Goal: Task Accomplishment & Management: Complete application form

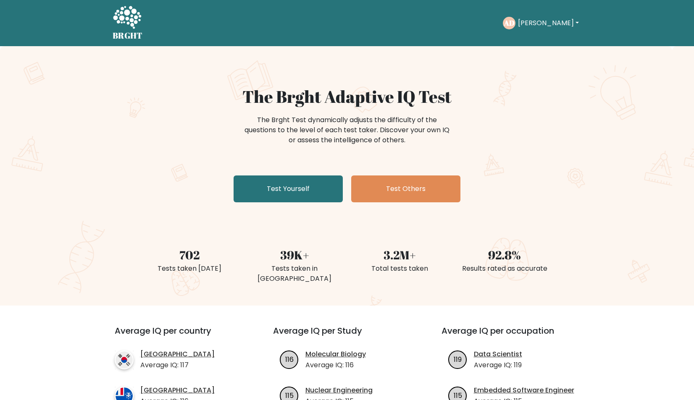
click at [540, 21] on button "[PERSON_NAME]" at bounding box center [549, 23] width 66 height 11
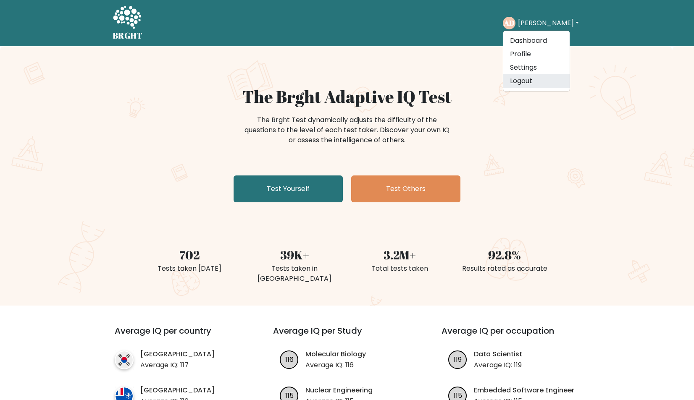
click at [544, 85] on link "Logout" at bounding box center [536, 80] width 66 height 13
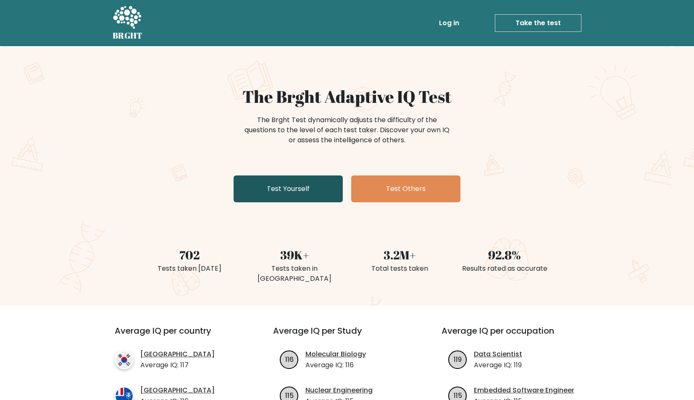
click at [289, 181] on link "Test Yourself" at bounding box center [288, 189] width 109 height 27
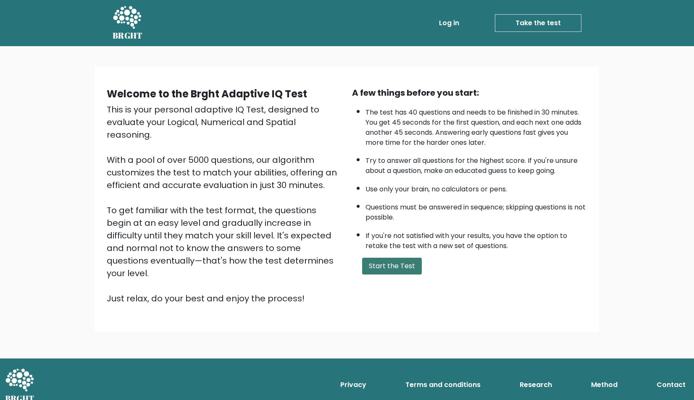
click at [386, 275] on button "Start the Test" at bounding box center [392, 266] width 60 height 17
click at [379, 275] on button "Start the Test" at bounding box center [392, 266] width 60 height 17
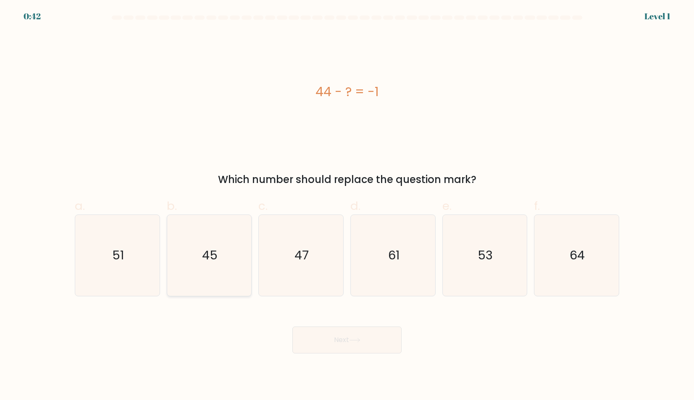
click at [224, 276] on icon "45" at bounding box center [208, 255] width 81 height 81
click at [347, 206] on input "b. 45" at bounding box center [347, 202] width 0 height 5
radio input "true"
click at [297, 331] on button "Next" at bounding box center [346, 340] width 109 height 27
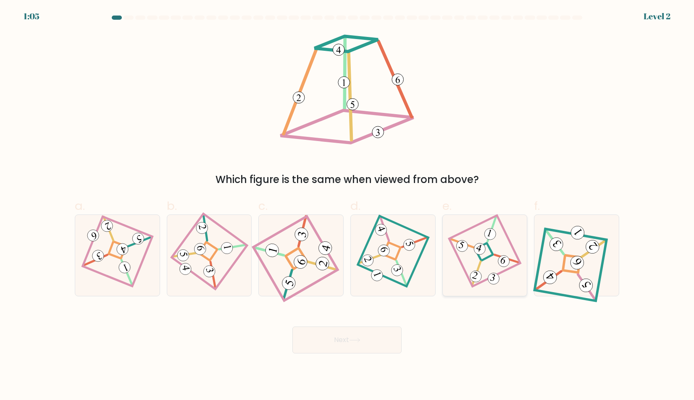
click at [494, 263] on icon at bounding box center [484, 256] width 55 height 65
click at [347, 206] on input "e." at bounding box center [347, 202] width 0 height 5
radio input "true"
click at [380, 351] on button "Next" at bounding box center [346, 340] width 109 height 27
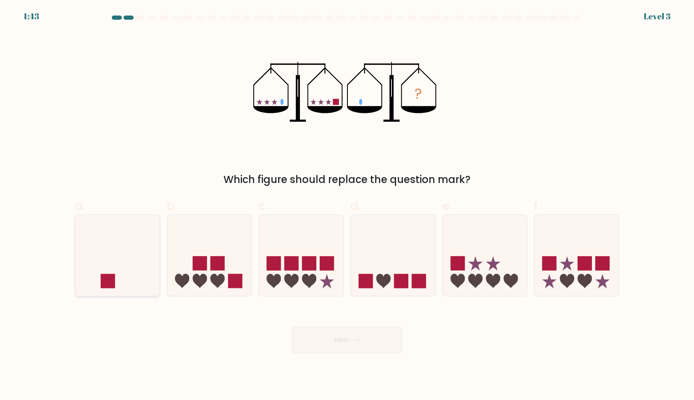
click at [76, 248] on icon at bounding box center [117, 256] width 84 height 70
click at [347, 206] on input "a." at bounding box center [347, 202] width 0 height 5
radio input "true"
click at [347, 342] on button "Next" at bounding box center [346, 340] width 109 height 27
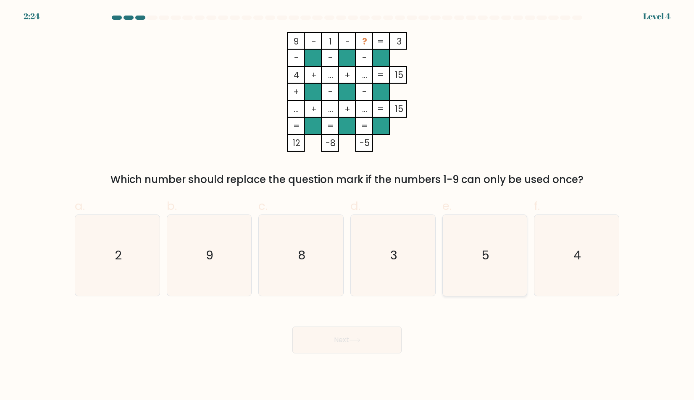
click at [458, 288] on icon "5" at bounding box center [484, 255] width 81 height 81
click at [347, 206] on input "e. 5" at bounding box center [347, 202] width 0 height 5
radio input "true"
click at [376, 345] on button "Next" at bounding box center [346, 340] width 109 height 27
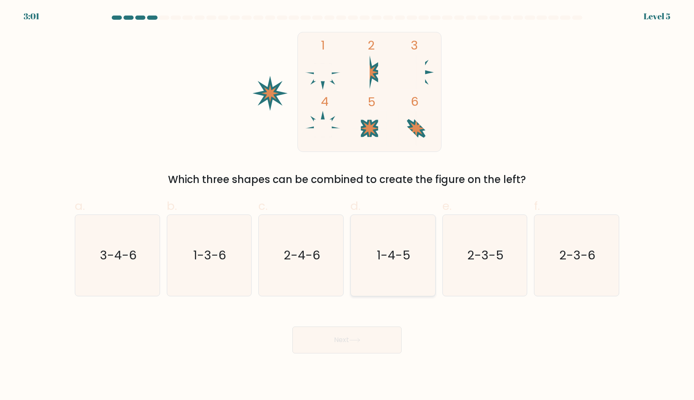
click at [349, 257] on div "d. 1-4-5" at bounding box center [393, 246] width 92 height 99
click at [352, 257] on icon "1-4-5" at bounding box center [392, 255] width 81 height 81
click at [347, 206] on input "d. 1-4-5" at bounding box center [347, 202] width 0 height 5
radio input "true"
click at [368, 341] on button "Next" at bounding box center [346, 340] width 109 height 27
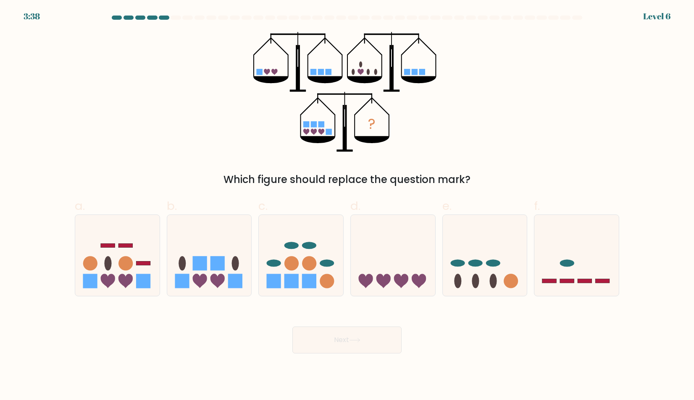
click at [347, 265] on div "d." at bounding box center [393, 246] width 92 height 99
click at [374, 265] on icon at bounding box center [393, 256] width 84 height 70
click at [347, 206] on input "d." at bounding box center [347, 202] width 0 height 5
radio input "true"
click at [368, 339] on button "Next" at bounding box center [346, 340] width 109 height 27
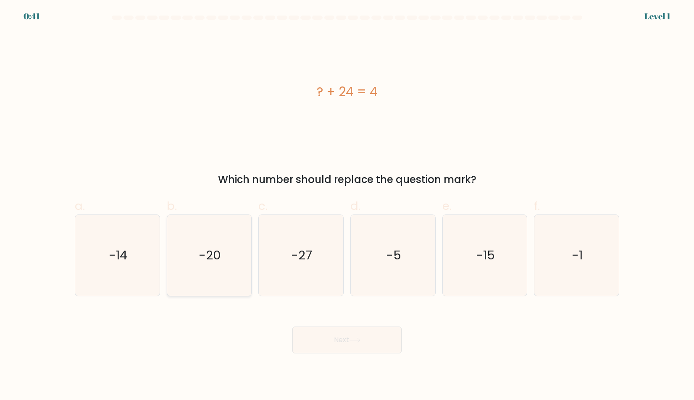
click at [204, 235] on icon "-20" at bounding box center [208, 255] width 81 height 81
click at [347, 206] on input "b. -20" at bounding box center [347, 202] width 0 height 5
radio input "true"
click at [345, 345] on button "Next" at bounding box center [346, 340] width 109 height 27
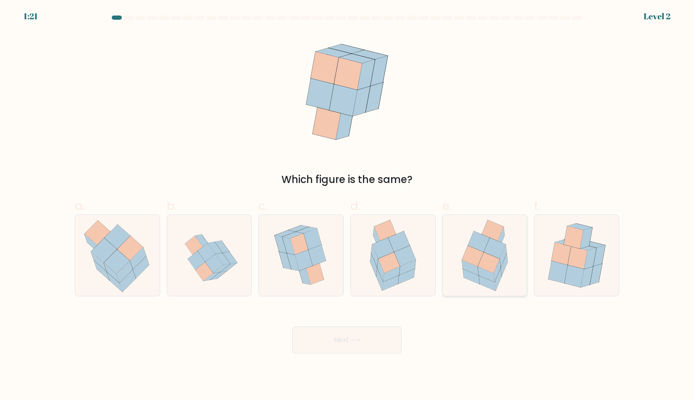
click at [474, 258] on icon at bounding box center [472, 256] width 21 height 21
click at [347, 206] on input "e." at bounding box center [347, 202] width 0 height 5
radio input "true"
click at [378, 333] on button "Next" at bounding box center [346, 340] width 109 height 27
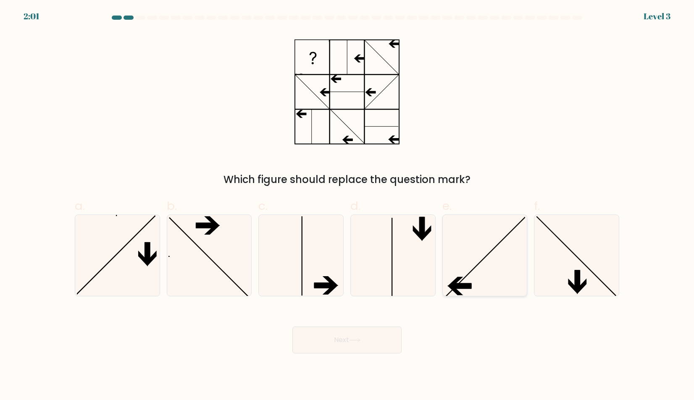
click at [447, 266] on icon at bounding box center [484, 255] width 81 height 81
click at [347, 206] on input "e." at bounding box center [347, 202] width 0 height 5
radio input "true"
click at [363, 334] on button "Next" at bounding box center [346, 340] width 109 height 27
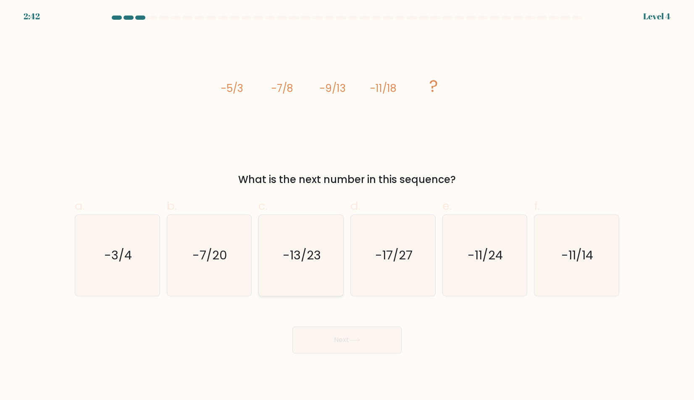
click at [297, 295] on icon "-13/23" at bounding box center [300, 255] width 81 height 81
click at [347, 206] on input "c. -13/23" at bounding box center [347, 202] width 0 height 5
radio input "true"
click at [348, 356] on body "2:41 Level 4" at bounding box center [347, 200] width 694 height 400
click at [345, 332] on button "Next" at bounding box center [346, 340] width 109 height 27
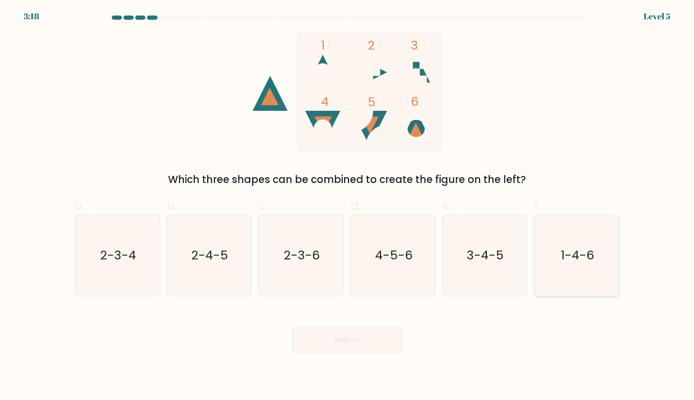
click at [549, 260] on icon "1-4-6" at bounding box center [576, 255] width 81 height 81
click at [347, 206] on input "f. 1-4-6" at bounding box center [347, 202] width 0 height 5
radio input "true"
click at [371, 334] on button "Next" at bounding box center [346, 340] width 109 height 27
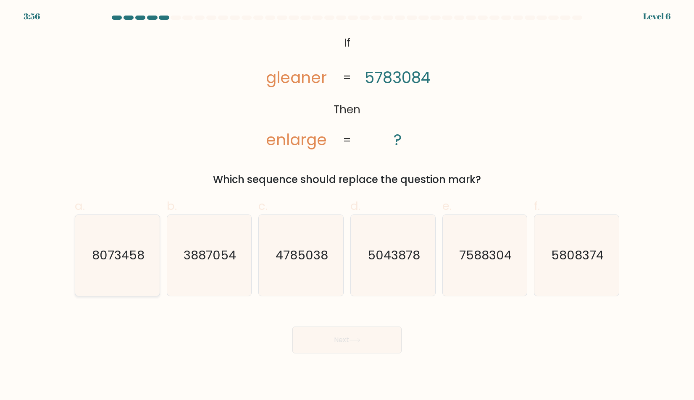
click at [104, 254] on text "8073458" at bounding box center [118, 255] width 53 height 17
click at [347, 206] on input "a. 8073458" at bounding box center [347, 202] width 0 height 5
radio input "true"
click at [331, 349] on button "Next" at bounding box center [346, 340] width 109 height 27
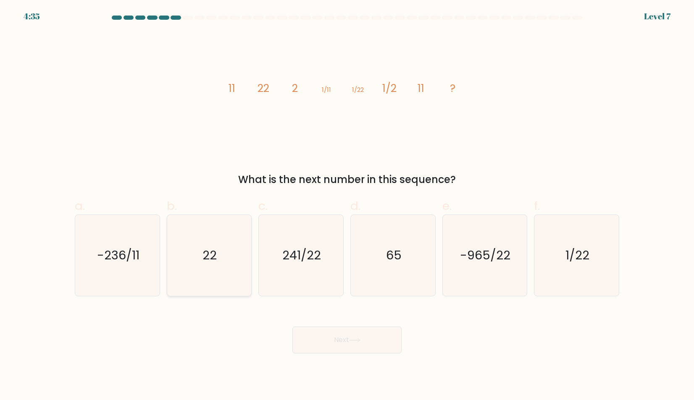
click at [210, 285] on icon "22" at bounding box center [208, 255] width 81 height 81
click at [347, 206] on input "b. 22" at bounding box center [347, 202] width 0 height 5
radio input "true"
click at [325, 333] on button "Next" at bounding box center [346, 340] width 109 height 27
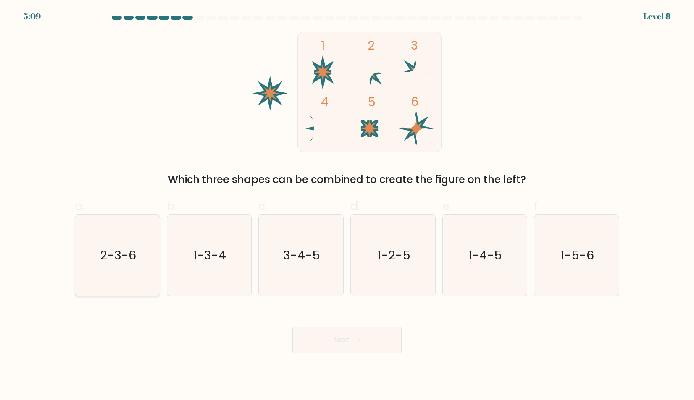
click at [141, 269] on icon "2-3-6" at bounding box center [117, 255] width 81 height 81
click at [347, 206] on input "a. 2-3-6" at bounding box center [347, 202] width 0 height 5
radio input "true"
click at [320, 337] on button "Next" at bounding box center [346, 340] width 109 height 27
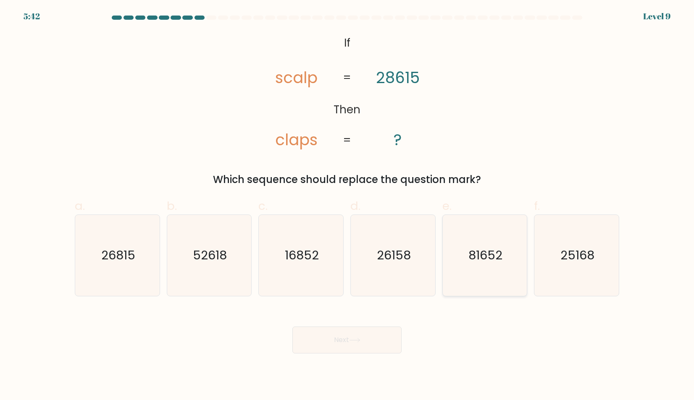
click at [479, 266] on icon "81652" at bounding box center [484, 255] width 81 height 81
click at [347, 206] on input "e. 81652" at bounding box center [347, 202] width 0 height 5
radio input "true"
click at [346, 347] on button "Next" at bounding box center [346, 340] width 109 height 27
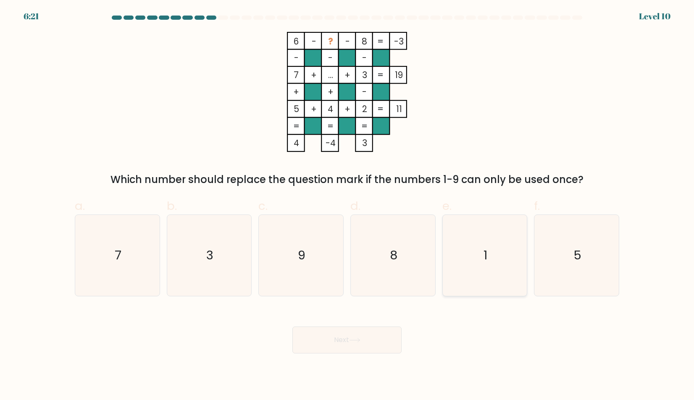
click at [489, 250] on icon "1" at bounding box center [484, 255] width 81 height 81
click at [347, 206] on input "e. 1" at bounding box center [347, 202] width 0 height 5
radio input "true"
click at [369, 341] on button "Next" at bounding box center [346, 340] width 109 height 27
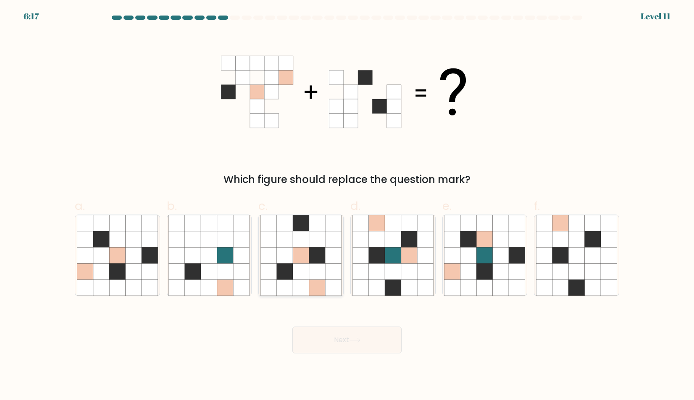
click at [280, 292] on icon at bounding box center [285, 288] width 16 height 16
click at [347, 206] on input "c." at bounding box center [347, 202] width 0 height 5
radio input "true"
click at [311, 333] on button "Next" at bounding box center [346, 340] width 109 height 27
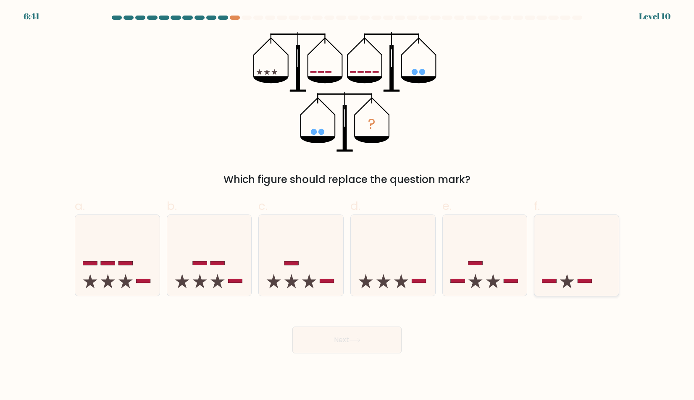
click at [545, 258] on icon at bounding box center [576, 256] width 84 height 70
click at [347, 206] on input "f." at bounding box center [347, 202] width 0 height 5
radio input "true"
click at [355, 352] on button "Next" at bounding box center [346, 340] width 109 height 27
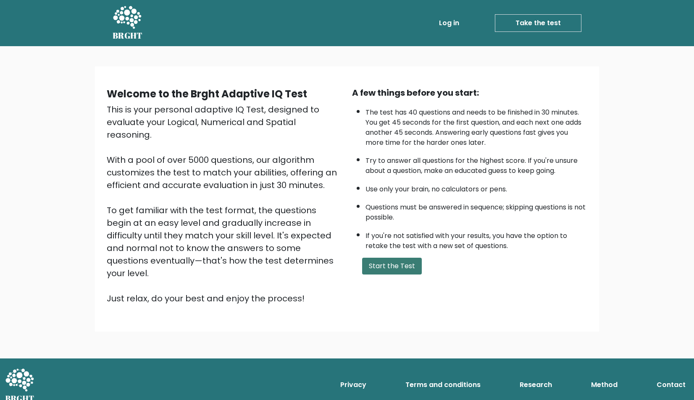
click at [393, 275] on button "Start the Test" at bounding box center [392, 266] width 60 height 17
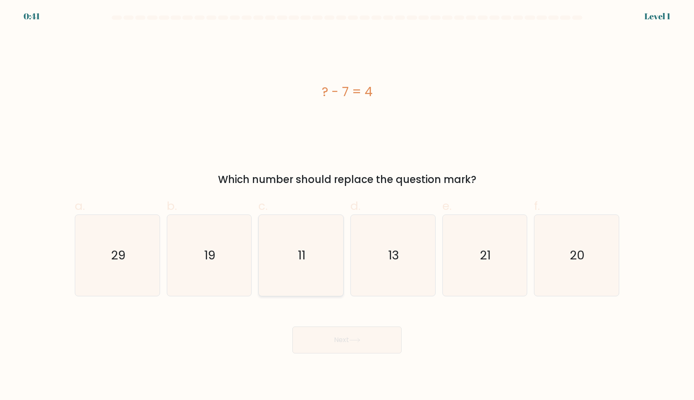
click at [324, 251] on icon "11" at bounding box center [300, 255] width 81 height 81
click at [347, 206] on input "c. 11" at bounding box center [347, 202] width 0 height 5
radio input "true"
click at [331, 338] on button "Next" at bounding box center [346, 340] width 109 height 27
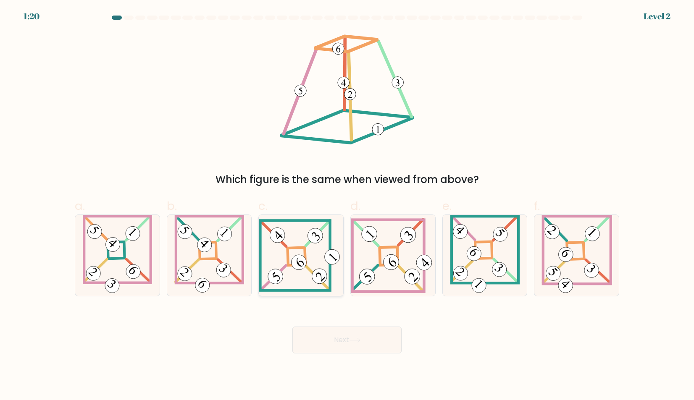
click at [298, 263] on icon at bounding box center [300, 262] width 7 height 9
click at [347, 206] on input "c." at bounding box center [347, 202] width 0 height 5
radio input "true"
click at [329, 338] on button "Next" at bounding box center [346, 340] width 109 height 27
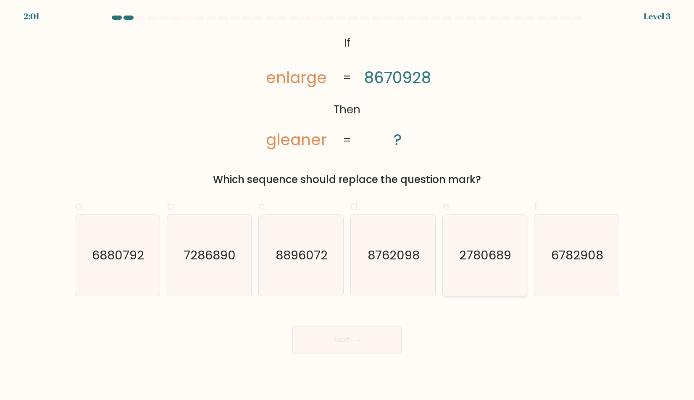
click at [491, 249] on text "2780689" at bounding box center [486, 255] width 52 height 17
click at [347, 206] on input "e. 2780689" at bounding box center [347, 202] width 0 height 5
radio input "true"
click at [366, 337] on button "Next" at bounding box center [346, 340] width 109 height 27
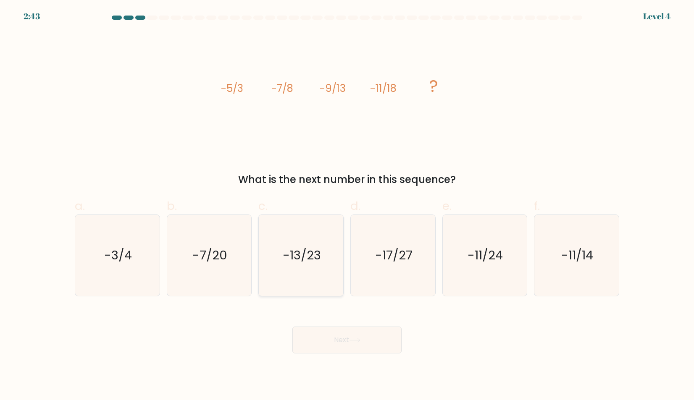
click at [269, 280] on icon "-13/23" at bounding box center [300, 255] width 81 height 81
click at [347, 206] on input "c. -13/23" at bounding box center [347, 202] width 0 height 5
radio input "true"
click at [329, 342] on button "Next" at bounding box center [346, 340] width 109 height 27
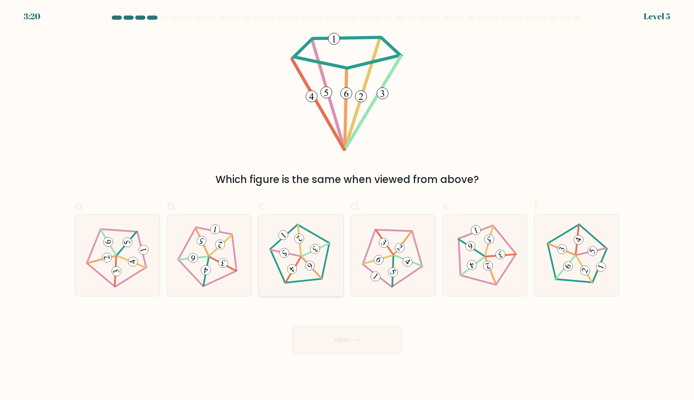
click at [314, 277] on icon at bounding box center [300, 256] width 65 height 65
click at [347, 206] on input "c." at bounding box center [347, 202] width 0 height 5
radio input "true"
click at [318, 338] on button "Next" at bounding box center [346, 340] width 109 height 27
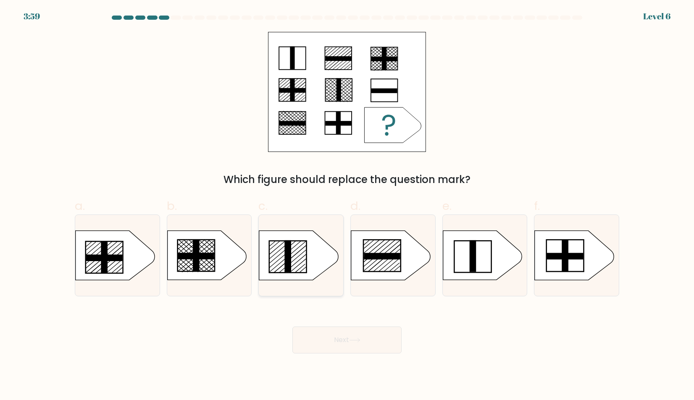
click at [306, 272] on icon at bounding box center [298, 255] width 79 height 49
click at [347, 206] on input "c." at bounding box center [347, 202] width 0 height 5
radio input "true"
click at [322, 329] on button "Next" at bounding box center [346, 340] width 109 height 27
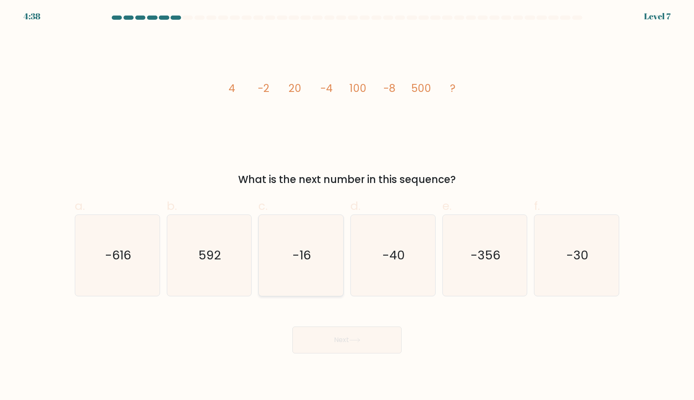
click at [331, 295] on icon "-16" at bounding box center [300, 255] width 81 height 81
click at [347, 206] on input "c. -16" at bounding box center [347, 202] width 0 height 5
radio input "true"
click at [343, 335] on button "Next" at bounding box center [346, 340] width 109 height 27
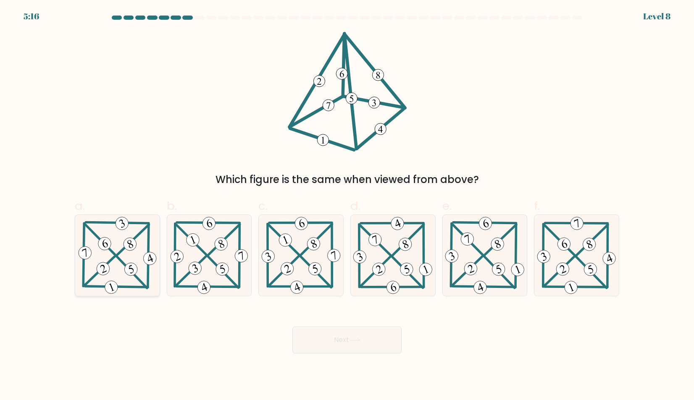
click at [126, 255] on icon at bounding box center [117, 255] width 82 height 81
click at [347, 206] on input "a." at bounding box center [347, 202] width 0 height 5
radio input "true"
click at [307, 332] on button "Next" at bounding box center [346, 340] width 109 height 27
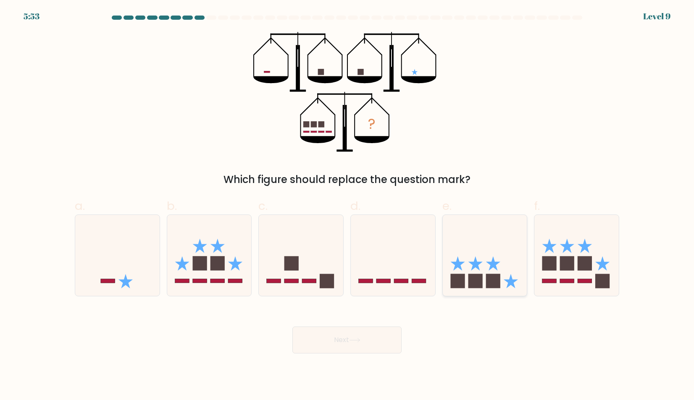
click at [459, 272] on icon at bounding box center [485, 256] width 84 height 70
click at [347, 206] on input "e." at bounding box center [347, 202] width 0 height 5
radio input "true"
click at [388, 333] on button "Next" at bounding box center [346, 340] width 109 height 27
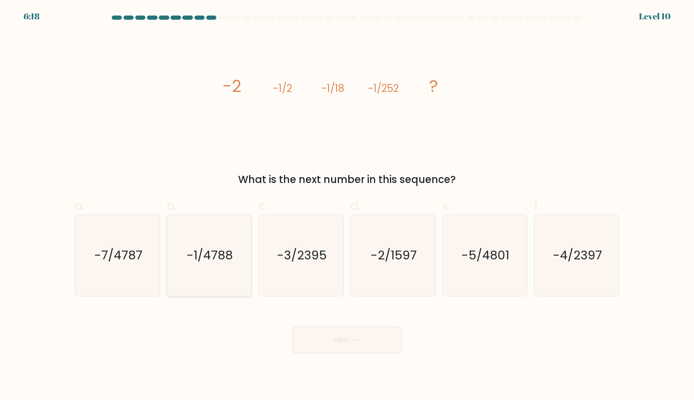
click at [230, 245] on icon "-1/4788" at bounding box center [208, 255] width 81 height 81
click at [347, 206] on input "b. -1/4788" at bounding box center [347, 202] width 0 height 5
radio input "true"
click at [334, 335] on button "Next" at bounding box center [346, 340] width 109 height 27
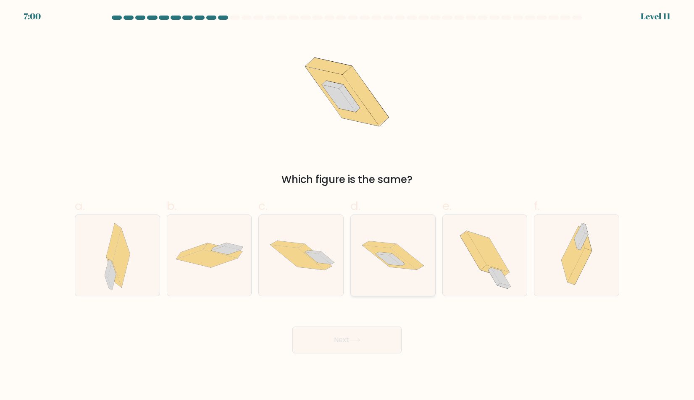
click at [411, 247] on icon at bounding box center [393, 256] width 84 height 56
click at [347, 206] on input "d." at bounding box center [347, 202] width 0 height 5
radio input "true"
click at [360, 342] on icon at bounding box center [354, 340] width 11 height 5
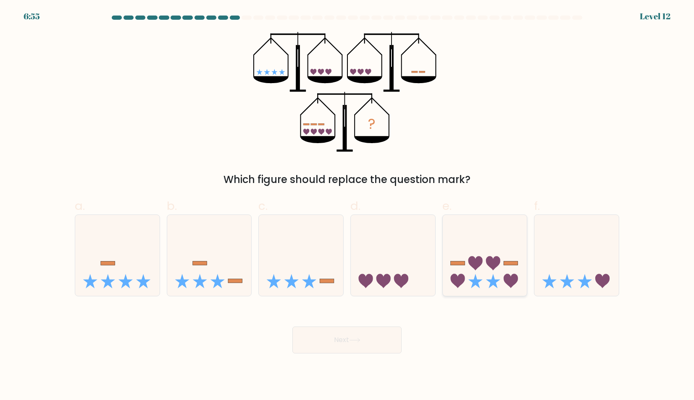
click at [471, 269] on icon at bounding box center [485, 256] width 84 height 70
click at [347, 206] on input "e." at bounding box center [347, 202] width 0 height 5
radio input "true"
click at [387, 322] on div "Next" at bounding box center [347, 330] width 555 height 47
click at [386, 337] on button "Next" at bounding box center [346, 340] width 109 height 27
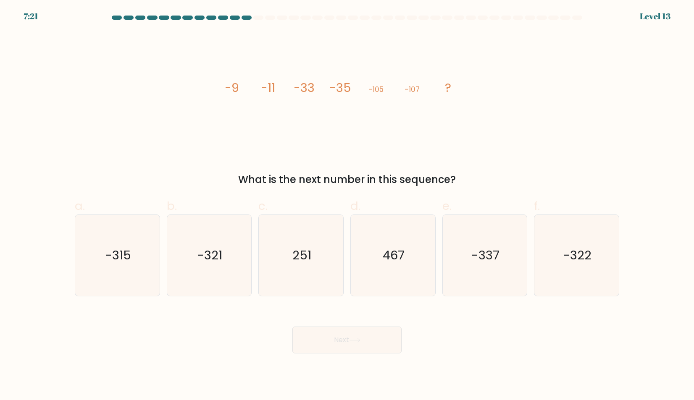
click at [163, 266] on div "b. -321" at bounding box center [209, 246] width 92 height 99
click at [213, 260] on text "-321" at bounding box center [209, 255] width 25 height 17
click at [347, 206] on input "b. -321" at bounding box center [347, 202] width 0 height 5
radio input "true"
click at [311, 335] on button "Next" at bounding box center [346, 340] width 109 height 27
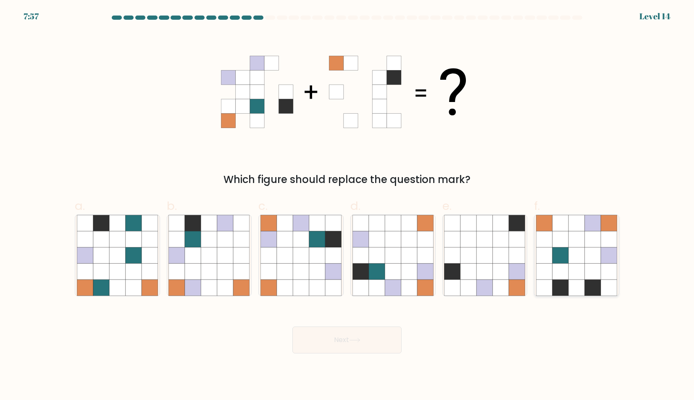
click at [545, 250] on icon at bounding box center [544, 255] width 16 height 16
click at [347, 206] on input "f." at bounding box center [347, 202] width 0 height 5
radio input "true"
click at [356, 340] on icon at bounding box center [355, 341] width 10 height 4
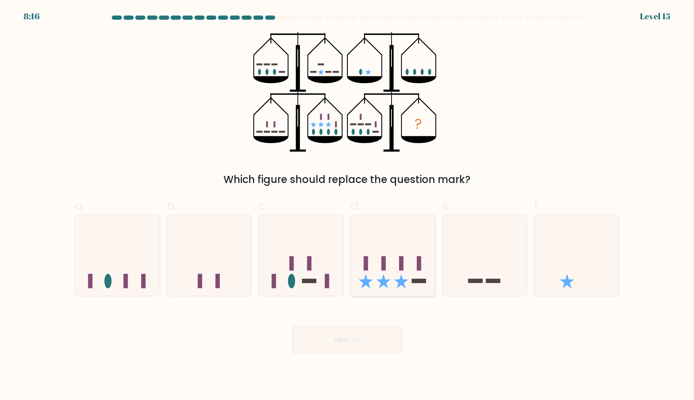
click at [398, 215] on div at bounding box center [392, 256] width 85 height 82
click at [347, 206] on input "d." at bounding box center [347, 202] width 0 height 5
radio input "true"
click at [383, 352] on button "Next" at bounding box center [346, 340] width 109 height 27
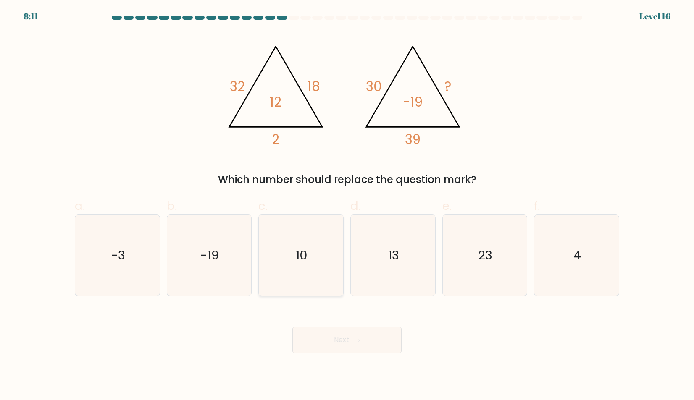
click at [327, 229] on icon "10" at bounding box center [300, 255] width 81 height 81
click at [347, 206] on input "c. 10" at bounding box center [347, 202] width 0 height 5
radio input "true"
click at [309, 334] on button "Next" at bounding box center [346, 340] width 109 height 27
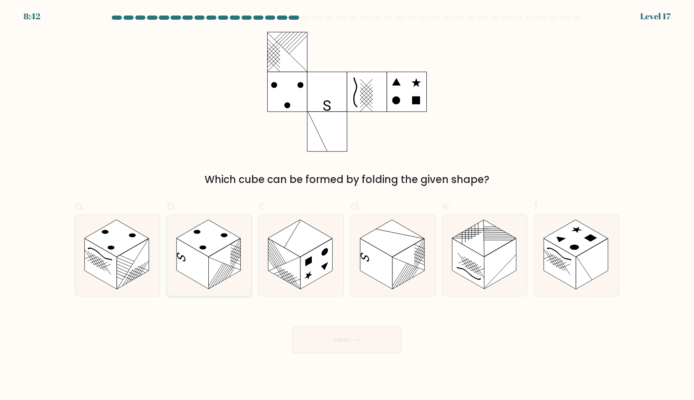
click at [221, 271] on rect at bounding box center [224, 264] width 32 height 51
click at [347, 206] on input "b." at bounding box center [347, 202] width 0 height 5
radio input "true"
click at [311, 330] on button "Next" at bounding box center [346, 340] width 109 height 27
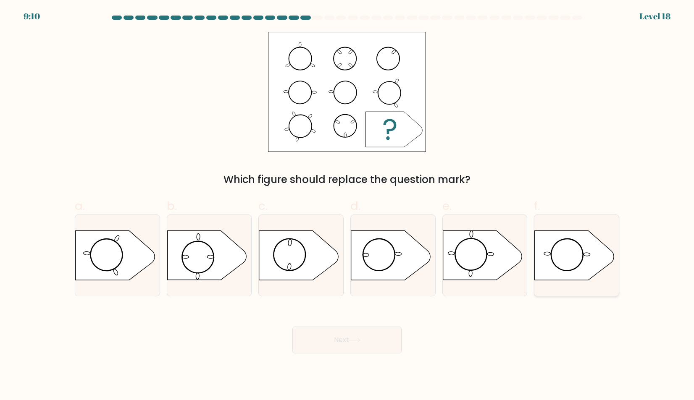
click at [589, 252] on icon at bounding box center [574, 255] width 79 height 49
click at [347, 206] on input "f." at bounding box center [347, 202] width 0 height 5
radio input "true"
click at [366, 335] on button "Next" at bounding box center [346, 340] width 109 height 27
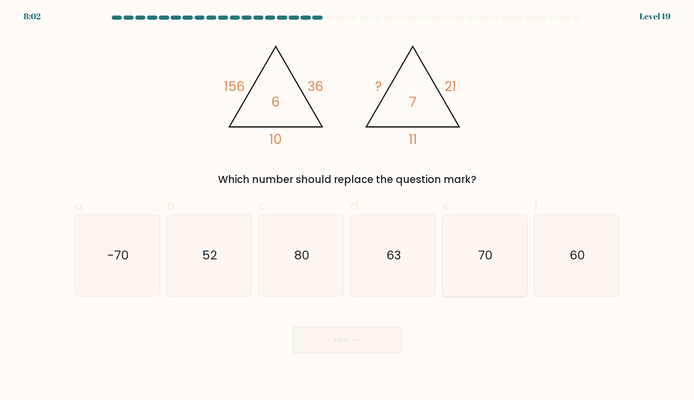
click at [471, 272] on icon "70" at bounding box center [484, 255] width 81 height 81
click at [347, 206] on input "e. 70" at bounding box center [347, 202] width 0 height 5
radio input "true"
click at [387, 337] on button "Next" at bounding box center [346, 340] width 109 height 27
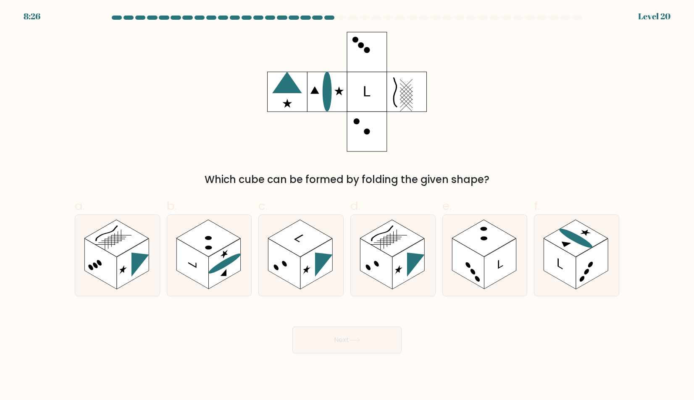
click at [387, 337] on button "Next" at bounding box center [346, 340] width 109 height 27
click at [393, 273] on rect at bounding box center [408, 264] width 32 height 51
click at [347, 206] on input "d." at bounding box center [347, 202] width 0 height 5
radio input "true"
click at [372, 347] on button "Next" at bounding box center [346, 340] width 109 height 27
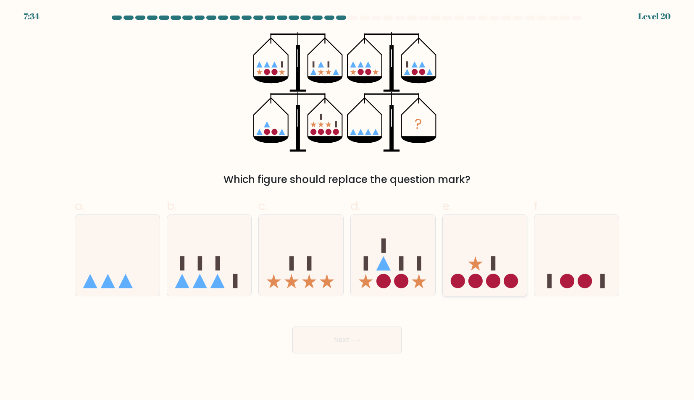
click at [450, 241] on icon at bounding box center [485, 256] width 84 height 70
click at [347, 206] on input "e." at bounding box center [347, 202] width 0 height 5
radio input "true"
click at [387, 336] on button "Next" at bounding box center [346, 340] width 109 height 27
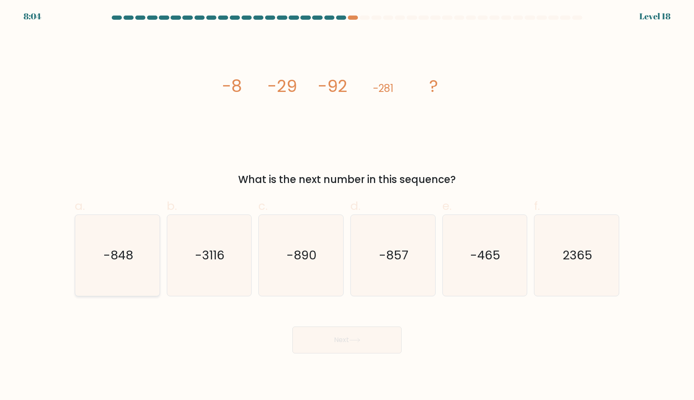
click at [137, 285] on icon "-848" at bounding box center [117, 255] width 81 height 81
click at [347, 206] on input "a. -848" at bounding box center [347, 202] width 0 height 5
radio input "true"
click at [282, 318] on div "Next" at bounding box center [347, 330] width 555 height 47
click at [309, 330] on button "Next" at bounding box center [346, 340] width 109 height 27
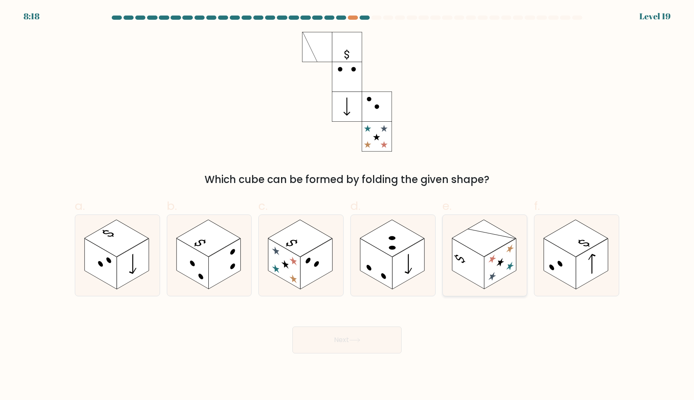
click at [450, 273] on icon at bounding box center [485, 255] width 84 height 81
click at [347, 206] on input "e." at bounding box center [347, 202] width 0 height 5
radio input "true"
click at [378, 339] on button "Next" at bounding box center [346, 340] width 109 height 27
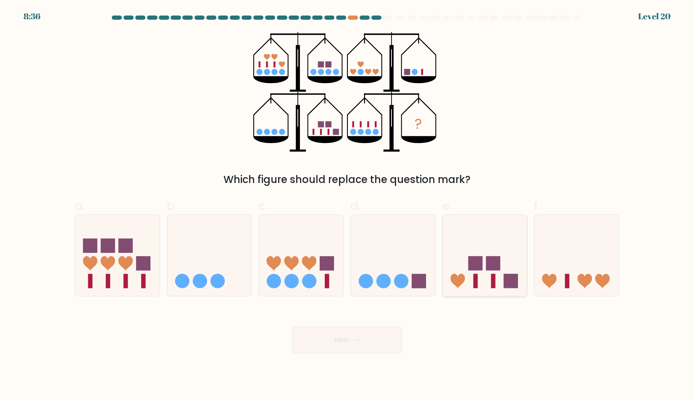
click at [505, 245] on icon at bounding box center [485, 256] width 84 height 70
click at [347, 206] on input "e." at bounding box center [347, 202] width 0 height 5
radio input "true"
click at [373, 346] on button "Next" at bounding box center [346, 340] width 109 height 27
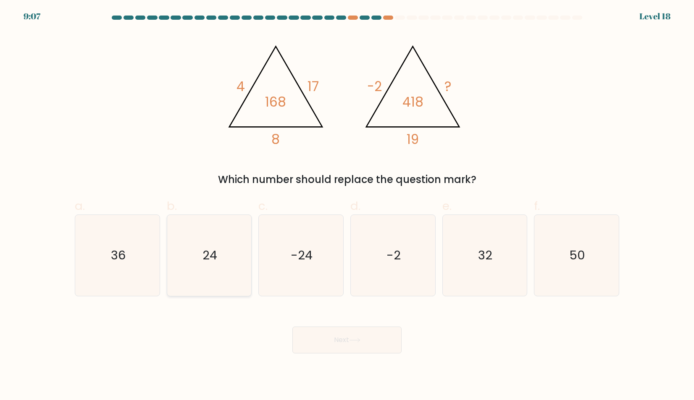
click at [223, 278] on icon "24" at bounding box center [208, 255] width 81 height 81
click at [347, 206] on input "b. 24" at bounding box center [347, 202] width 0 height 5
radio input "true"
click at [316, 335] on button "Next" at bounding box center [346, 340] width 109 height 27
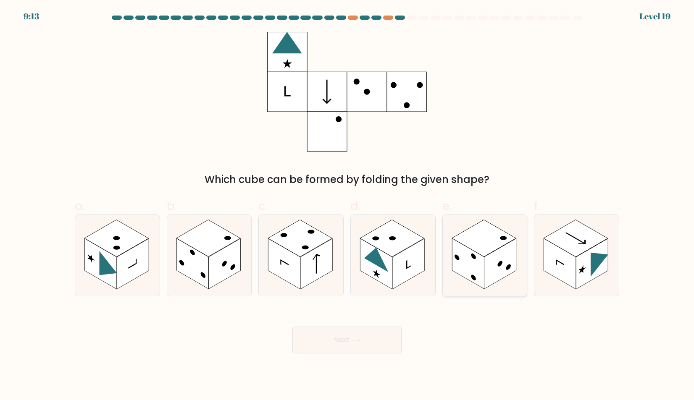
click at [526, 239] on icon at bounding box center [485, 255] width 84 height 81
click at [347, 206] on input "e." at bounding box center [347, 202] width 0 height 5
radio input "true"
click at [396, 269] on rect at bounding box center [408, 264] width 32 height 51
click at [347, 206] on input "d." at bounding box center [347, 202] width 0 height 5
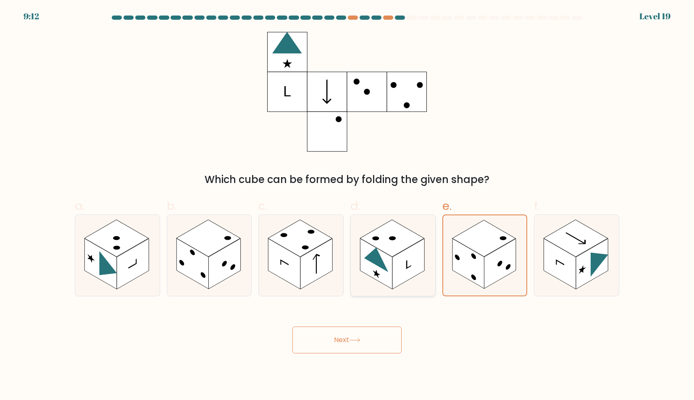
radio input "true"
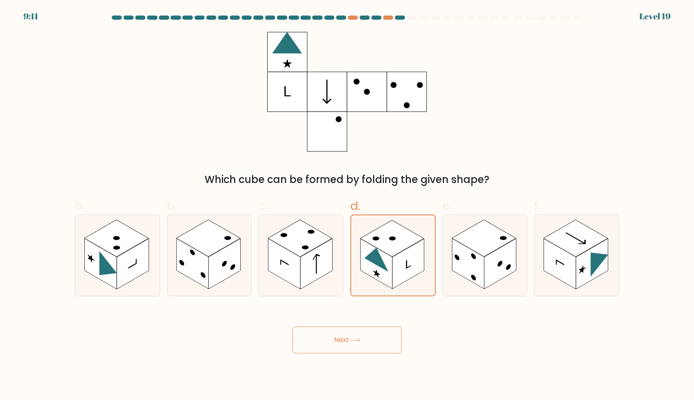
click at [363, 340] on button "Next" at bounding box center [346, 340] width 109 height 27
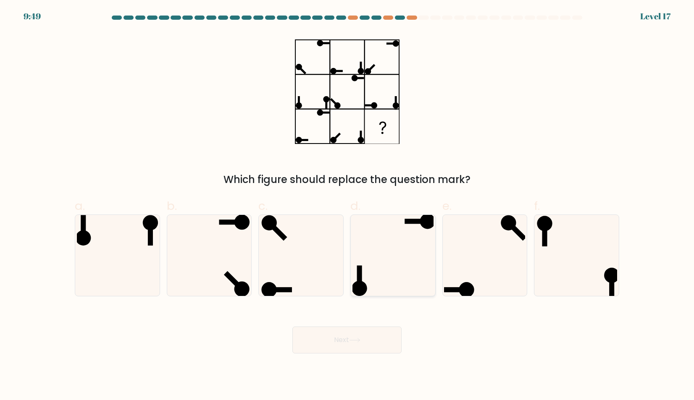
click at [406, 259] on icon at bounding box center [392, 255] width 81 height 81
click at [347, 206] on input "d." at bounding box center [347, 202] width 0 height 5
radio input "true"
click at [384, 329] on button "Next" at bounding box center [346, 340] width 109 height 27
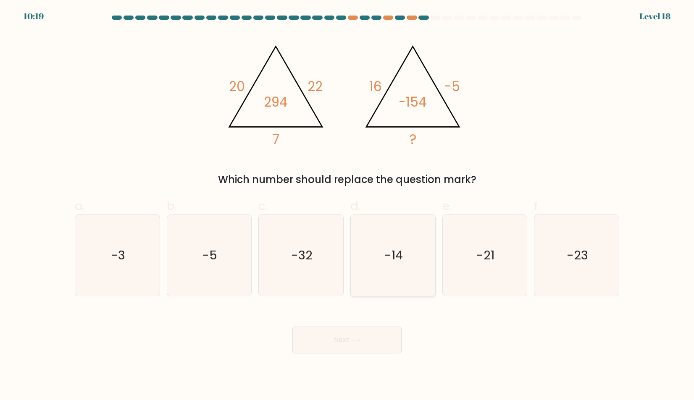
click at [410, 289] on icon "-14" at bounding box center [392, 255] width 81 height 81
click at [347, 206] on input "d. -14" at bounding box center [347, 202] width 0 height 5
radio input "true"
click at [376, 343] on button "Next" at bounding box center [346, 340] width 109 height 27
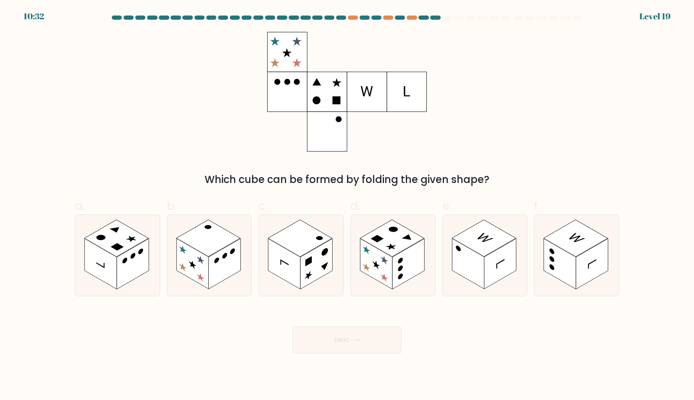
click at [475, 307] on div "Next" at bounding box center [347, 330] width 555 height 47
click at [478, 300] on form at bounding box center [347, 185] width 694 height 338
click at [482, 286] on rect at bounding box center [468, 264] width 32 height 51
click at [347, 206] on input "e." at bounding box center [347, 202] width 0 height 5
radio input "true"
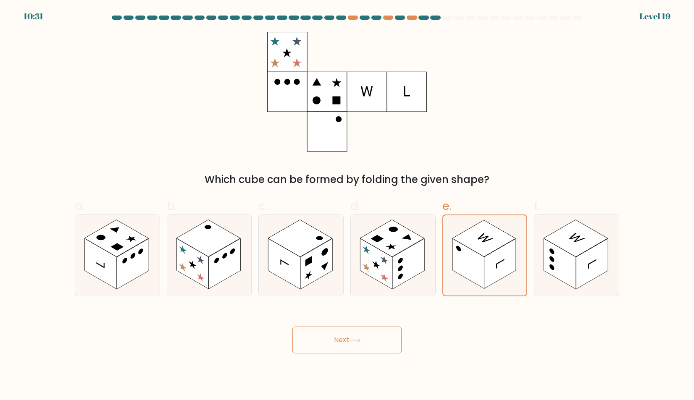
click at [378, 363] on body "10:31 Level 19" at bounding box center [347, 200] width 694 height 400
click at [387, 345] on button "Next" at bounding box center [346, 340] width 109 height 27
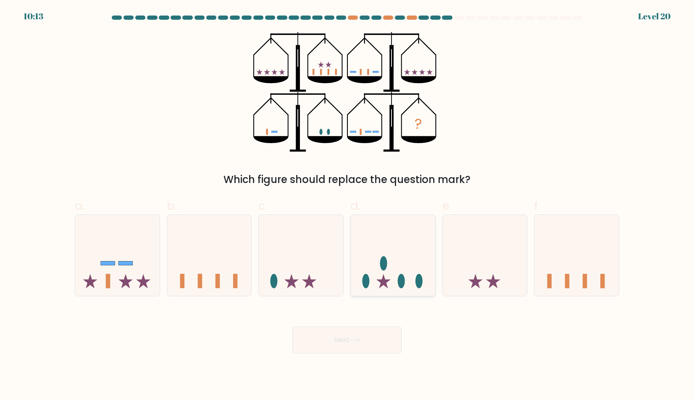
click at [399, 289] on icon at bounding box center [393, 256] width 84 height 70
click at [347, 206] on input "d." at bounding box center [347, 202] width 0 height 5
radio input "true"
click at [371, 345] on button "Next" at bounding box center [346, 340] width 109 height 27
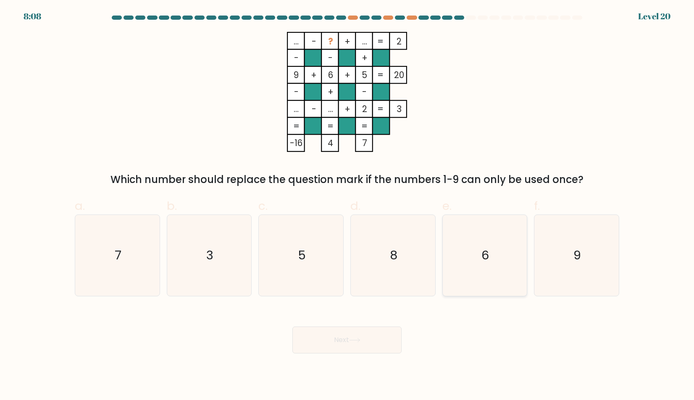
click at [482, 229] on icon "6" at bounding box center [484, 255] width 81 height 81
click at [347, 206] on input "e. 6" at bounding box center [347, 202] width 0 height 5
radio input "true"
click at [391, 329] on button "Next" at bounding box center [346, 340] width 109 height 27
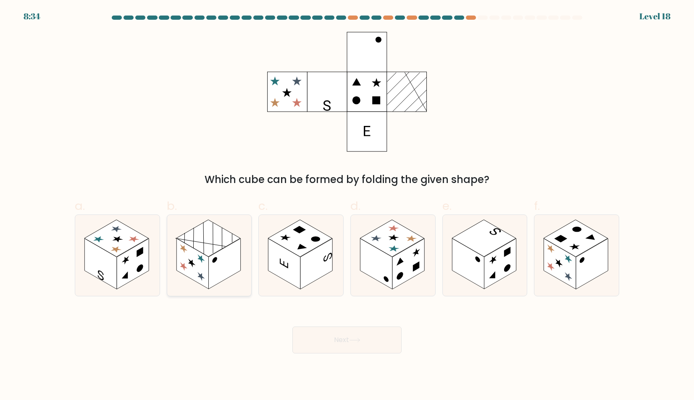
click at [201, 248] on rect at bounding box center [208, 238] width 64 height 37
click at [347, 206] on input "b." at bounding box center [347, 202] width 0 height 5
radio input "true"
click at [305, 327] on button "Next" at bounding box center [346, 340] width 109 height 27
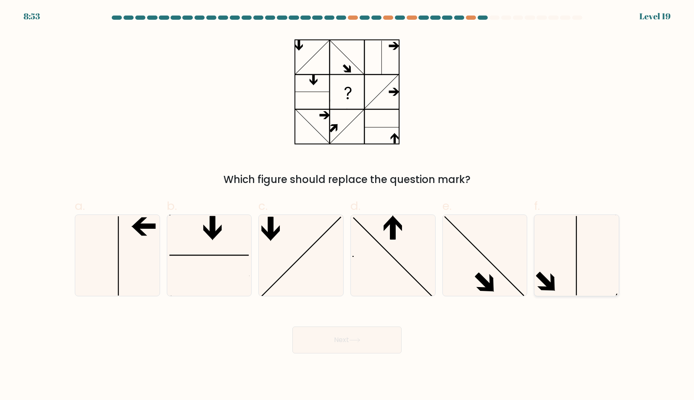
click at [560, 267] on icon at bounding box center [576, 255] width 81 height 81
click at [347, 206] on input "f." at bounding box center [347, 202] width 0 height 5
radio input "true"
click at [363, 331] on button "Next" at bounding box center [346, 340] width 109 height 27
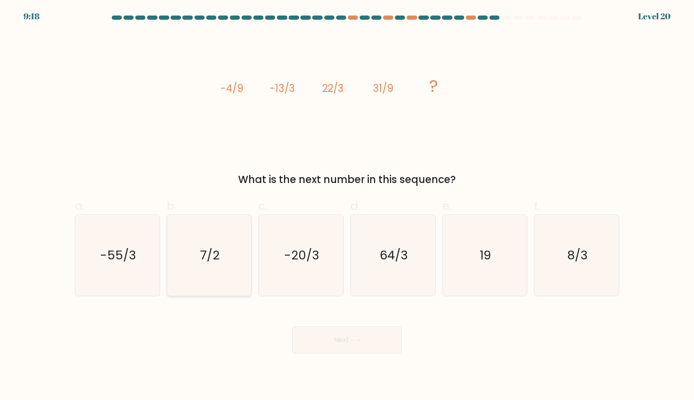
click at [249, 285] on icon "7/2" at bounding box center [208, 255] width 81 height 81
click at [347, 206] on input "b. 7/2" at bounding box center [347, 202] width 0 height 5
radio input "true"
click at [292, 330] on button "Next" at bounding box center [346, 340] width 109 height 27
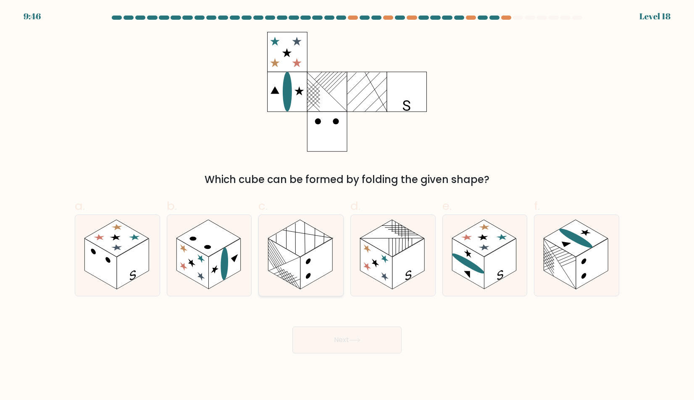
click at [266, 272] on icon at bounding box center [301, 255] width 84 height 81
click at [347, 206] on input "c." at bounding box center [347, 202] width 0 height 5
radio input "true"
click at [316, 334] on button "Next" at bounding box center [346, 340] width 109 height 27
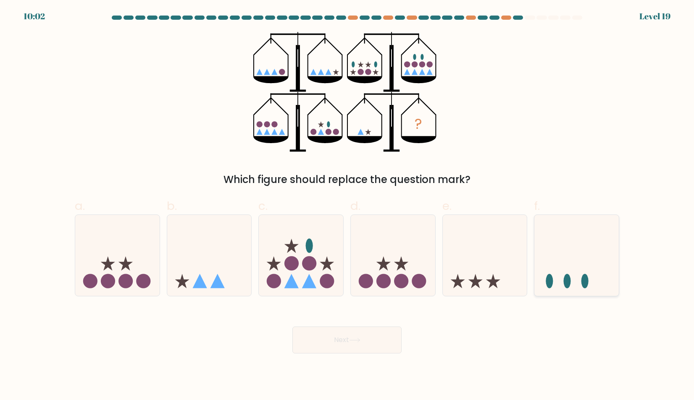
click at [552, 266] on icon at bounding box center [576, 256] width 84 height 70
click at [347, 206] on input "f." at bounding box center [347, 202] width 0 height 5
radio input "true"
click at [388, 341] on button "Next" at bounding box center [346, 340] width 109 height 27
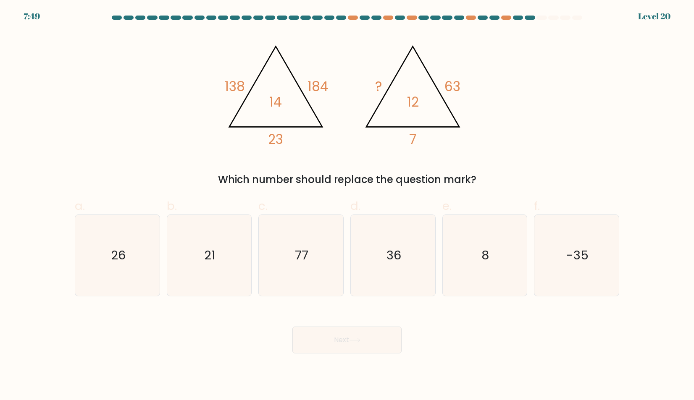
click at [344, 279] on div "c. 77" at bounding box center [301, 246] width 92 height 99
click at [340, 279] on icon "77" at bounding box center [300, 255] width 81 height 81
click at [347, 206] on input "c. 77" at bounding box center [347, 202] width 0 height 5
radio input "true"
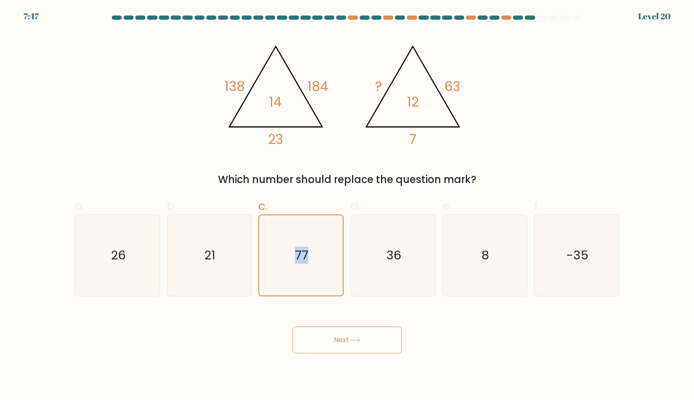
click at [343, 339] on button "Next" at bounding box center [346, 340] width 109 height 27
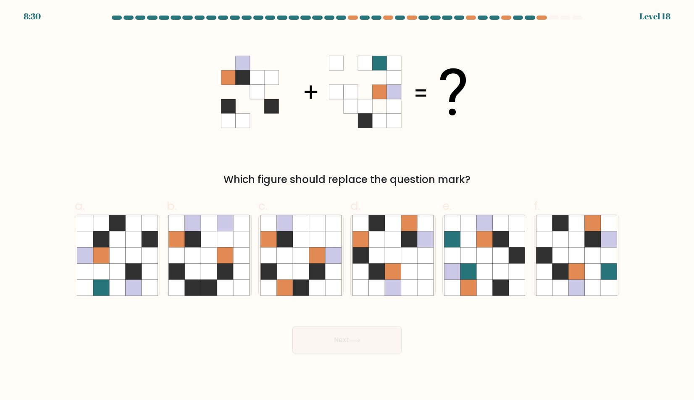
click at [329, 56] on icon at bounding box center [347, 92] width 252 height 120
click at [565, 235] on icon at bounding box center [560, 239] width 16 height 16
click at [347, 206] on input "f." at bounding box center [347, 202] width 0 height 5
radio input "true"
click at [386, 337] on button "Next" at bounding box center [346, 340] width 109 height 27
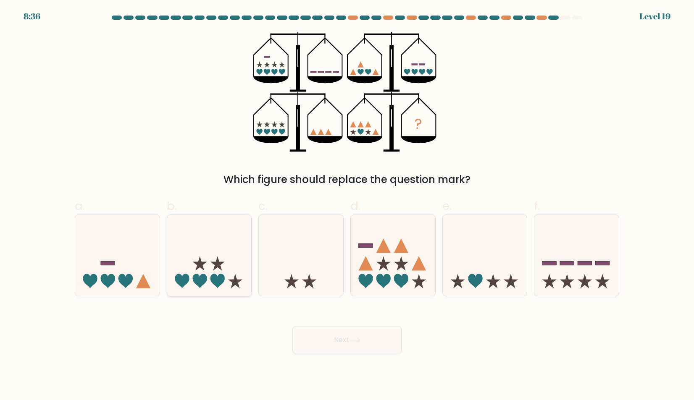
click at [221, 266] on icon at bounding box center [209, 256] width 84 height 70
click at [347, 206] on input "b." at bounding box center [347, 202] width 0 height 5
radio input "true"
click at [130, 285] on icon at bounding box center [117, 256] width 84 height 70
click at [347, 206] on input "a." at bounding box center [347, 202] width 0 height 5
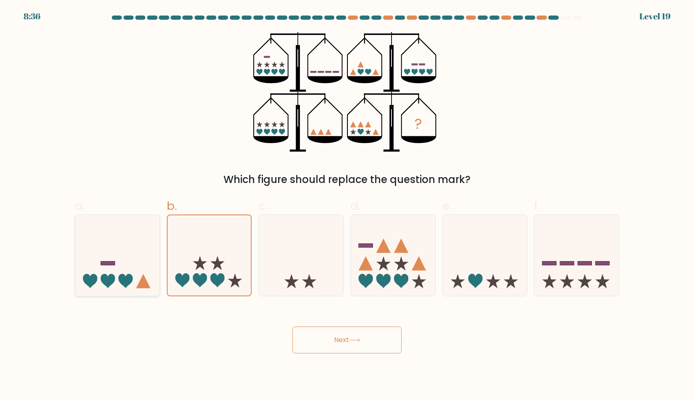
radio input "true"
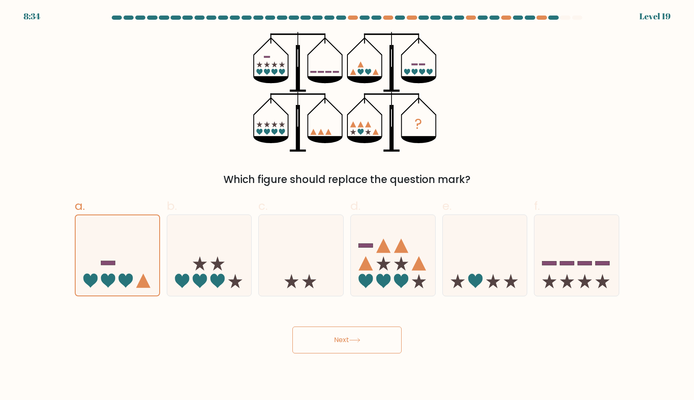
click at [390, 343] on button "Next" at bounding box center [346, 340] width 109 height 27
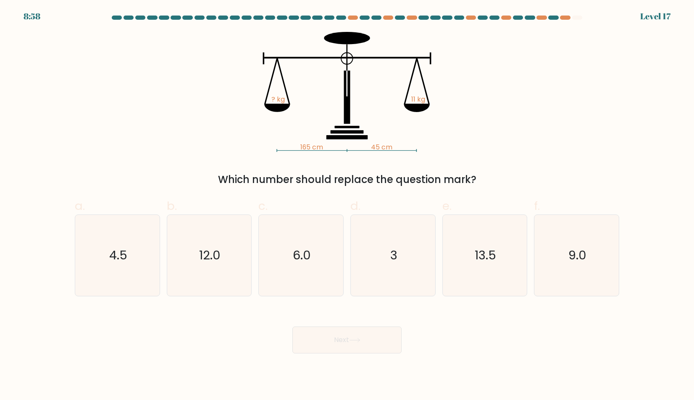
click at [442, 293] on div "e. 13.5" at bounding box center [485, 246] width 92 height 99
click at [413, 279] on icon "3" at bounding box center [392, 255] width 81 height 81
click at [347, 206] on input "d. 3" at bounding box center [347, 202] width 0 height 5
radio input "true"
click at [412, 279] on icon "3" at bounding box center [393, 256] width 80 height 80
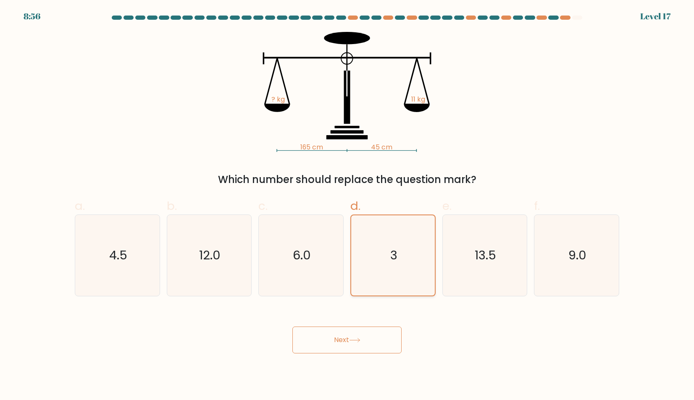
click at [347, 206] on input "d. 3" at bounding box center [347, 202] width 0 height 5
click at [375, 340] on button "Next" at bounding box center [346, 340] width 109 height 27
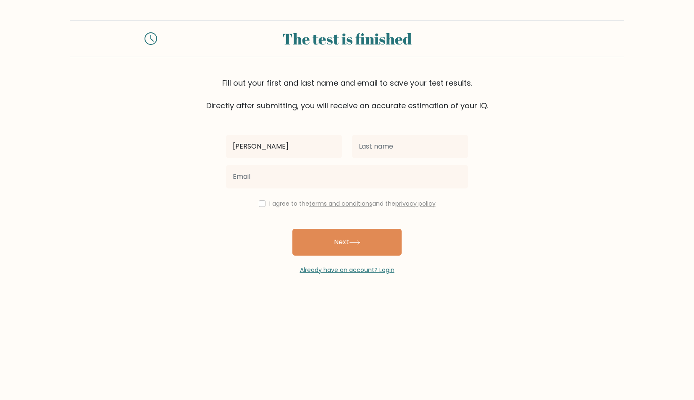
type input "[PERSON_NAME]"
click at [387, 148] on input "text" at bounding box center [410, 147] width 116 height 24
type input "Drosu"
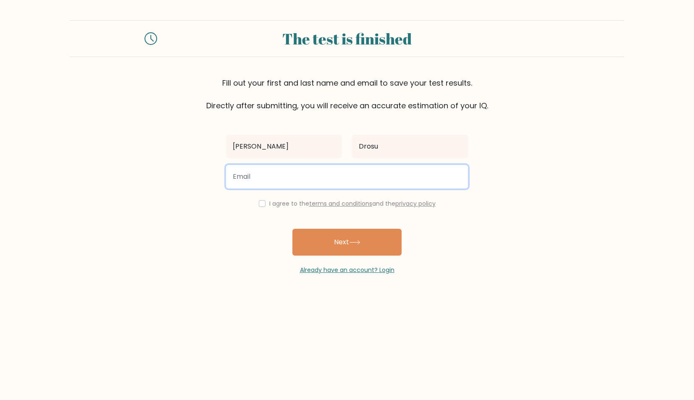
click at [314, 168] on input "email" at bounding box center [347, 177] width 242 height 24
type input "[EMAIL_ADDRESS][DOMAIN_NAME]"
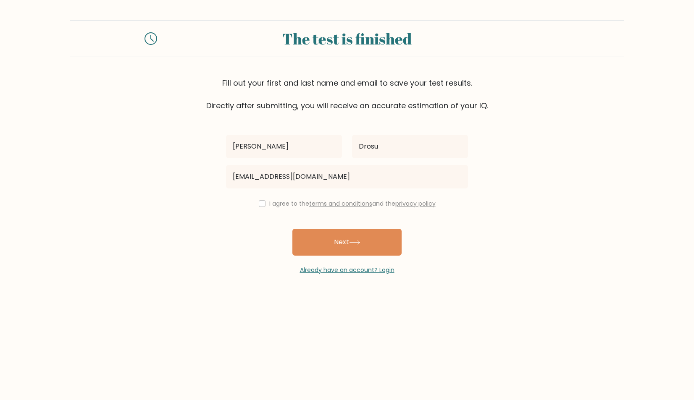
click at [259, 203] on input "checkbox" at bounding box center [262, 203] width 7 height 7
checkbox input "true"
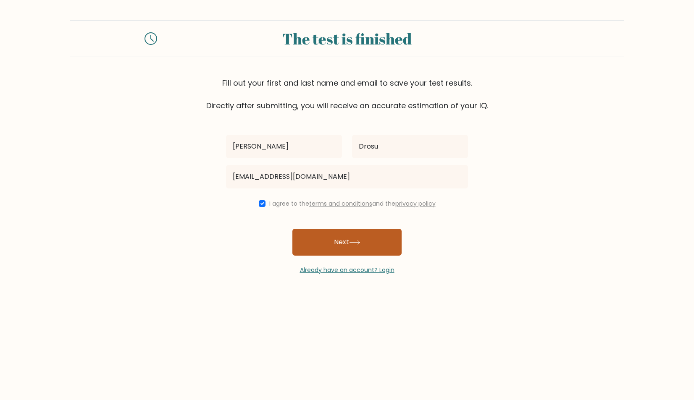
click at [307, 233] on button "Next" at bounding box center [346, 242] width 109 height 27
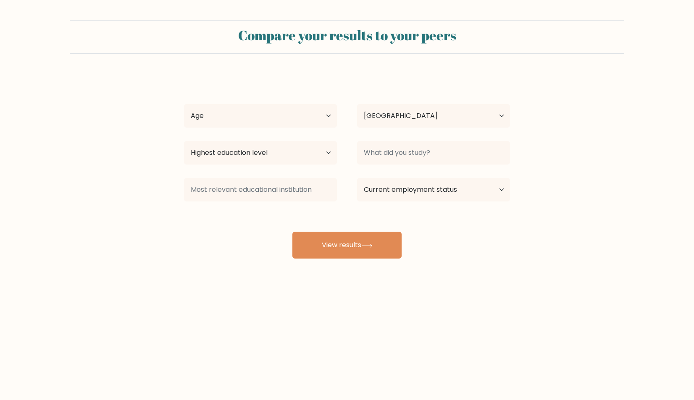
select select "CA"
click at [231, 128] on div "Age Under 18 years old 18-24 years old 25-34 years old 35-44 years old 45-54 ye…" at bounding box center [260, 116] width 173 height 30
select select "18_24"
select select "upper_secondary"
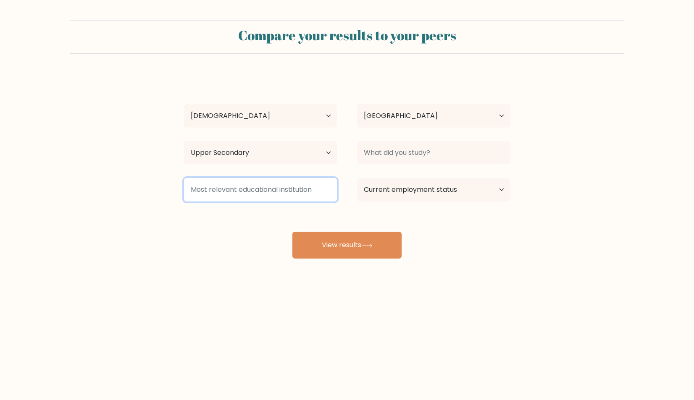
click at [206, 179] on input at bounding box center [260, 190] width 153 height 24
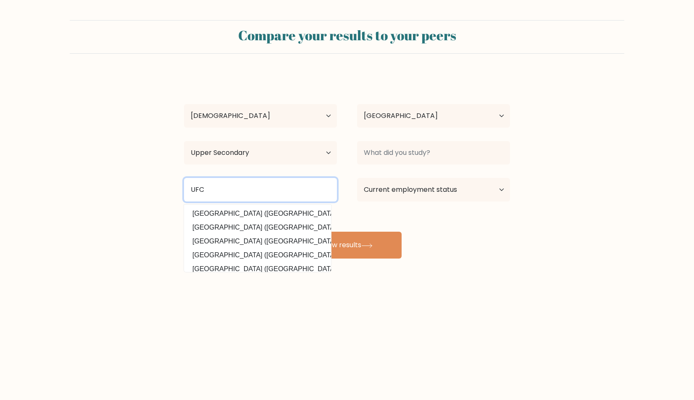
type input "UFC"
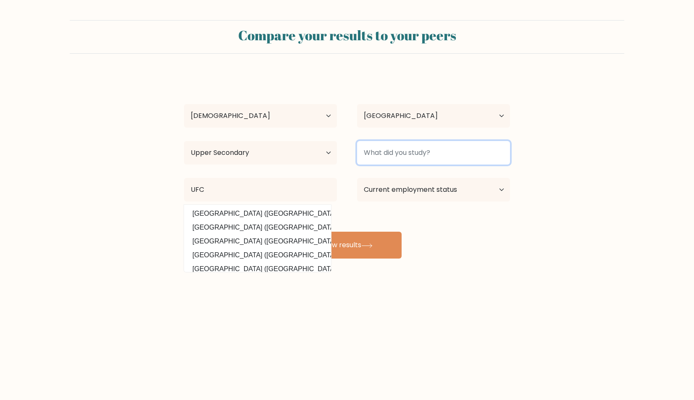
click at [389, 147] on input at bounding box center [433, 153] width 153 height 24
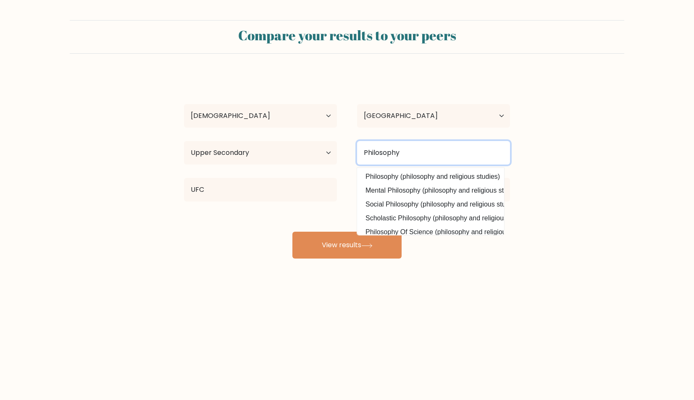
type input "Philosophy"
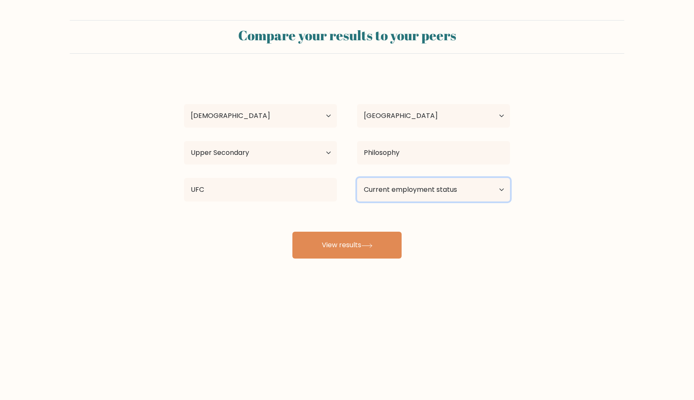
select select "student"
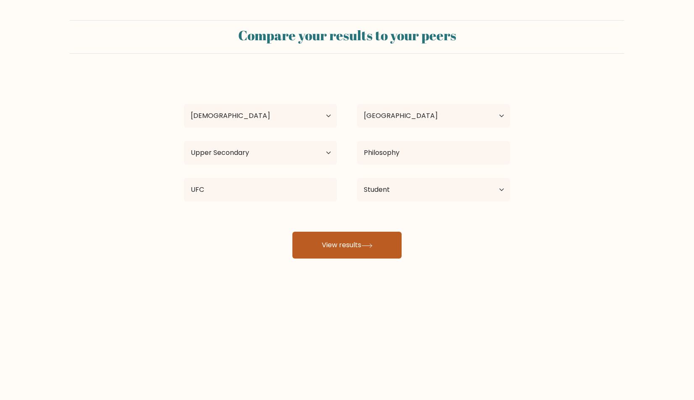
click at [388, 239] on button "View results" at bounding box center [346, 245] width 109 height 27
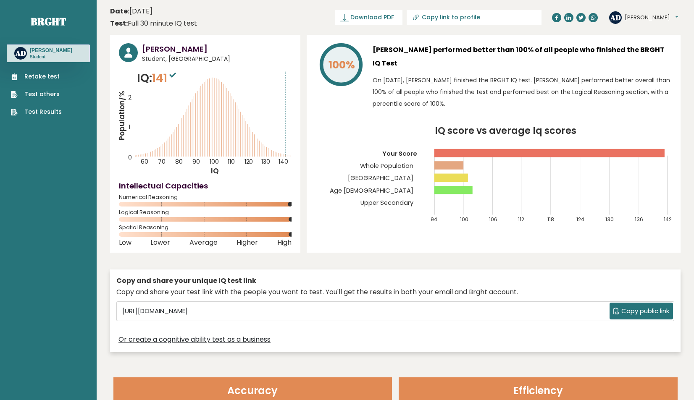
drag, startPoint x: 156, startPoint y: 79, endPoint x: 171, endPoint y: 79, distance: 15.1
click at [171, 79] on span "141" at bounding box center [165, 78] width 26 height 16
click at [171, 79] on sup at bounding box center [172, 75] width 11 height 12
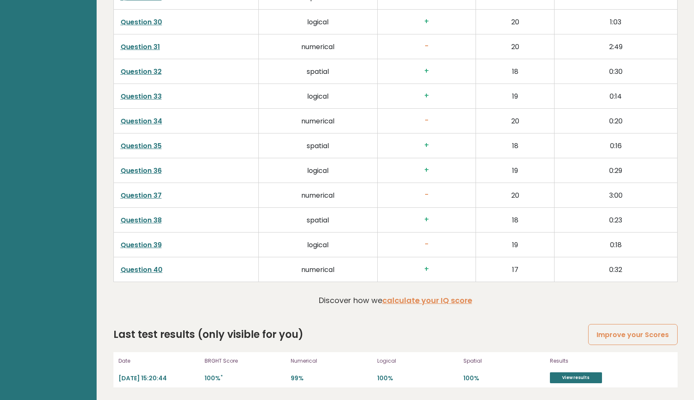
scroll to position [2075, 0]
click at [576, 380] on link "View results" at bounding box center [576, 378] width 52 height 11
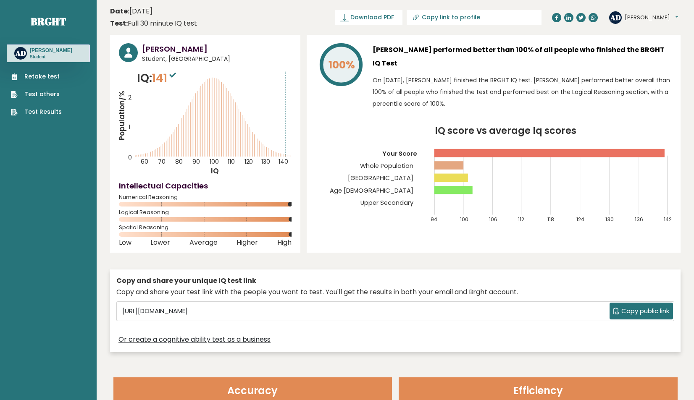
scroll to position [0, 0]
drag, startPoint x: 154, startPoint y: 76, endPoint x: 183, endPoint y: 76, distance: 29.0
click at [183, 76] on div "IQ: 141 Population/% IQ 0 1 2 60 70 80 90 100 110 120 130 140" at bounding box center [205, 123] width 173 height 106
click at [197, 72] on text "140" at bounding box center [208, 114] width 178 height 103
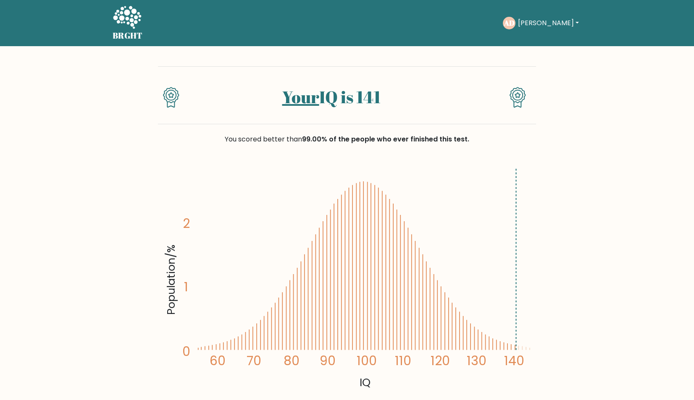
drag, startPoint x: 360, startPoint y: 102, endPoint x: 383, endPoint y: 101, distance: 22.7
click at [383, 101] on h1 "Your IQ is 141" at bounding box center [332, 97] width 274 height 20
